Goal: Check status: Check status

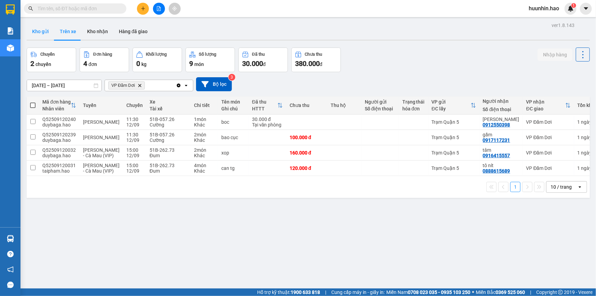
click at [37, 34] on button "Kho gửi" at bounding box center [41, 31] width 28 height 16
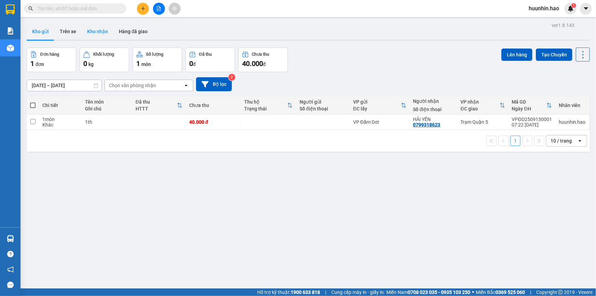
drag, startPoint x: 64, startPoint y: 34, endPoint x: 87, endPoint y: 37, distance: 23.8
click at [65, 34] on button "Trên xe" at bounding box center [67, 31] width 27 height 16
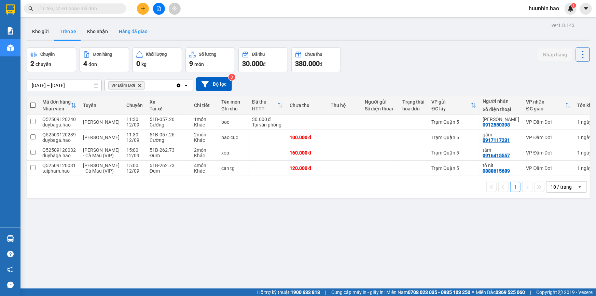
click at [135, 35] on button "Hàng đã giao" at bounding box center [133, 31] width 40 height 16
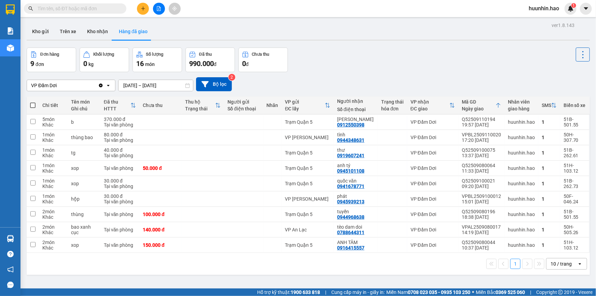
click at [87, 8] on input "text" at bounding box center [78, 9] width 81 height 8
paste input "0938045475"
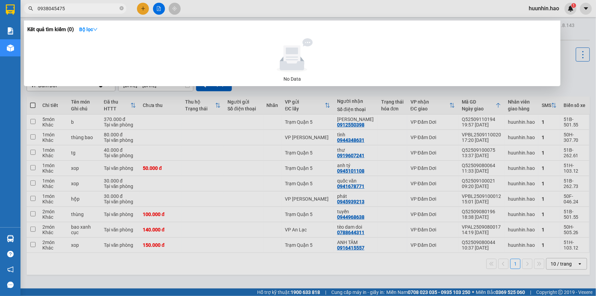
drag, startPoint x: 86, startPoint y: 8, endPoint x: -57, endPoint y: 23, distance: 143.6
click at [0, 23] on html "Kết quả tìm kiếm ( 0 ) Bộ lọc No Data 0938045475 huunhin.hao 1 Báo cáo BC tiền …" at bounding box center [298, 148] width 596 height 296
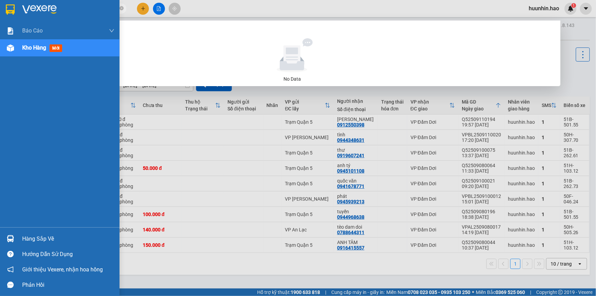
paste input "text"
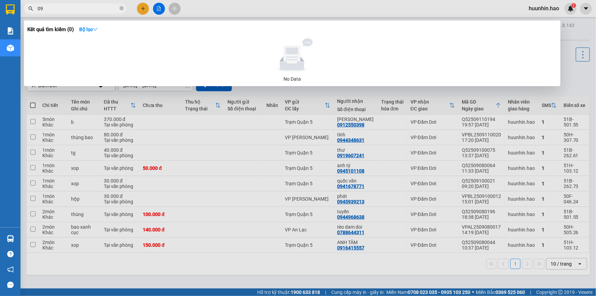
type input "0"
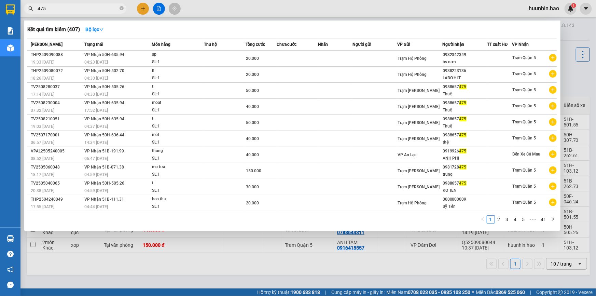
type input "475"
